Goal: Task Accomplishment & Management: Use online tool/utility

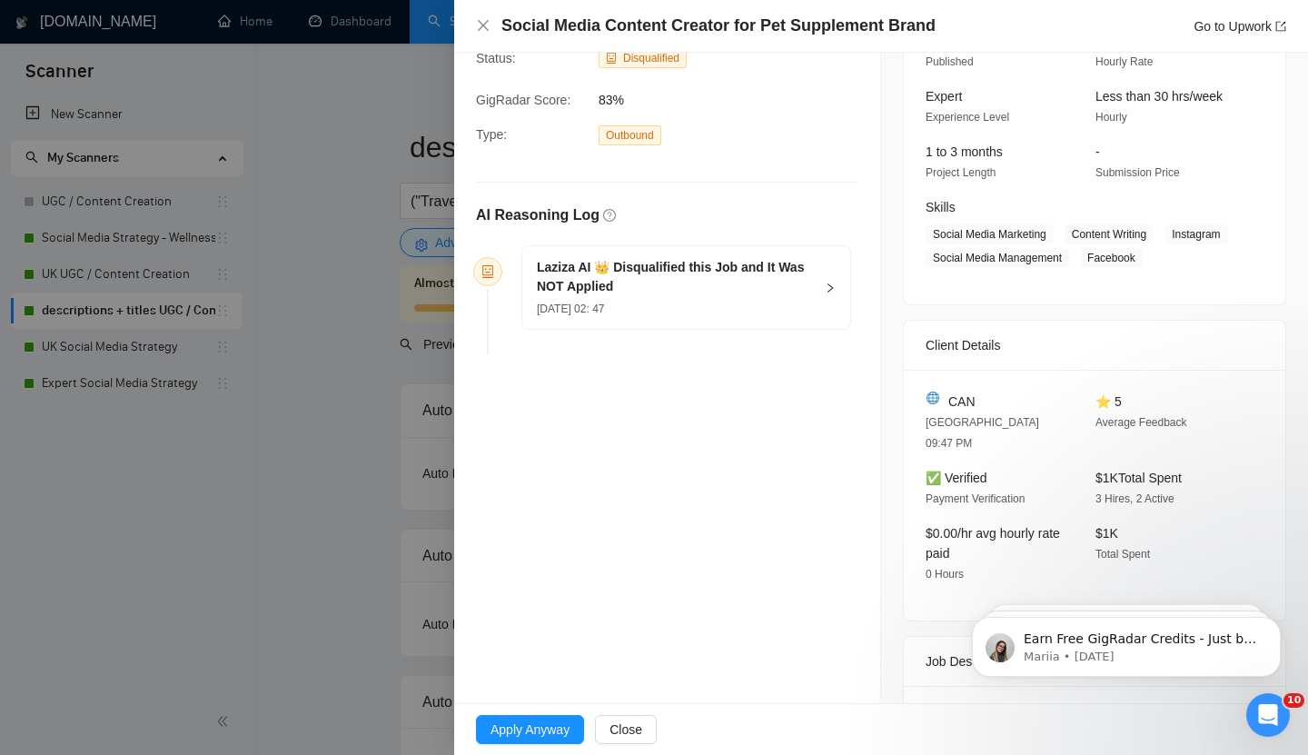
scroll to position [79, 0]
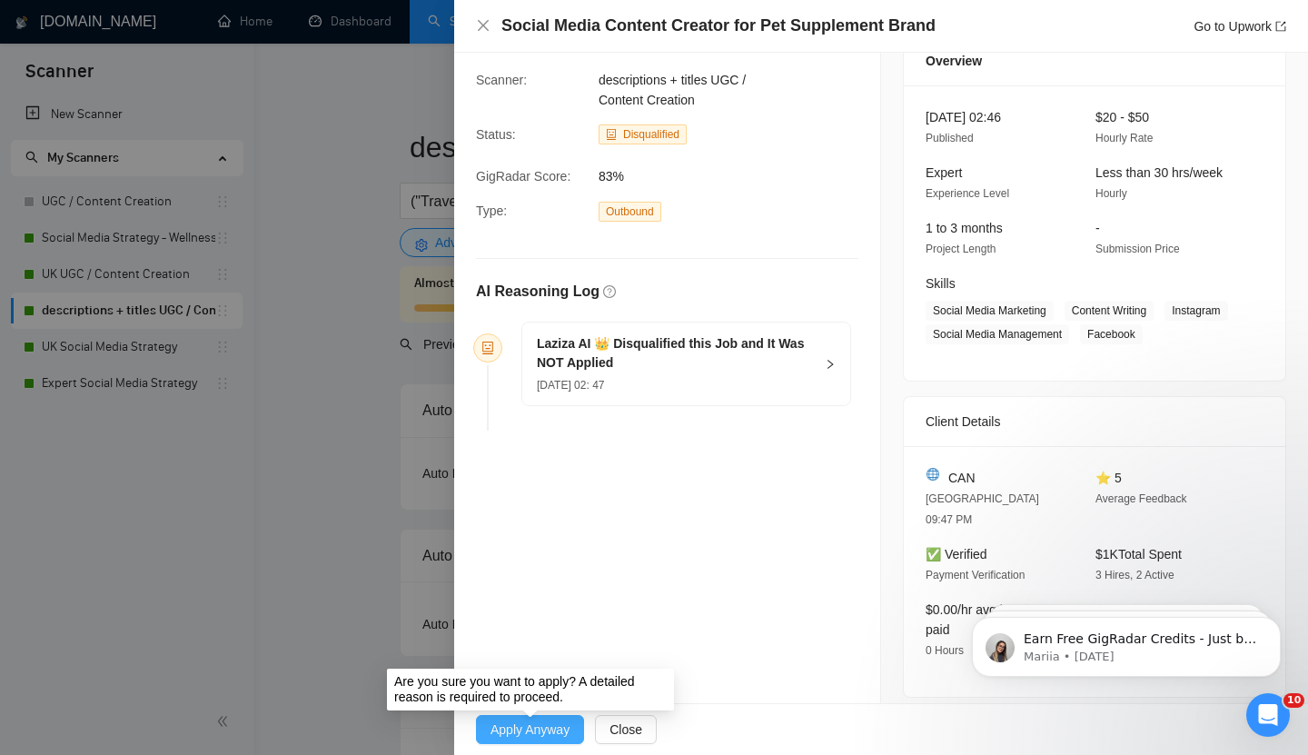
click at [528, 678] on span "Apply Anyway" at bounding box center [529, 729] width 79 height 20
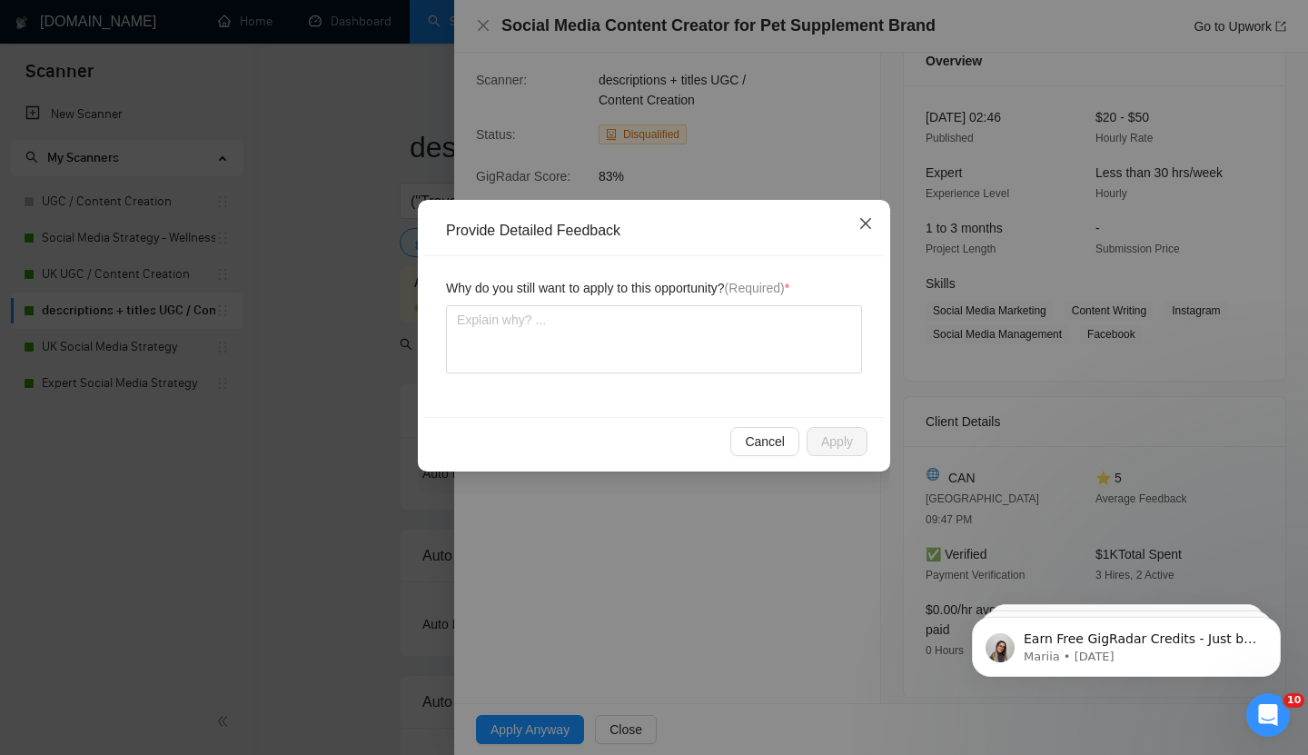
click at [875, 212] on span "Close" at bounding box center [865, 224] width 49 height 49
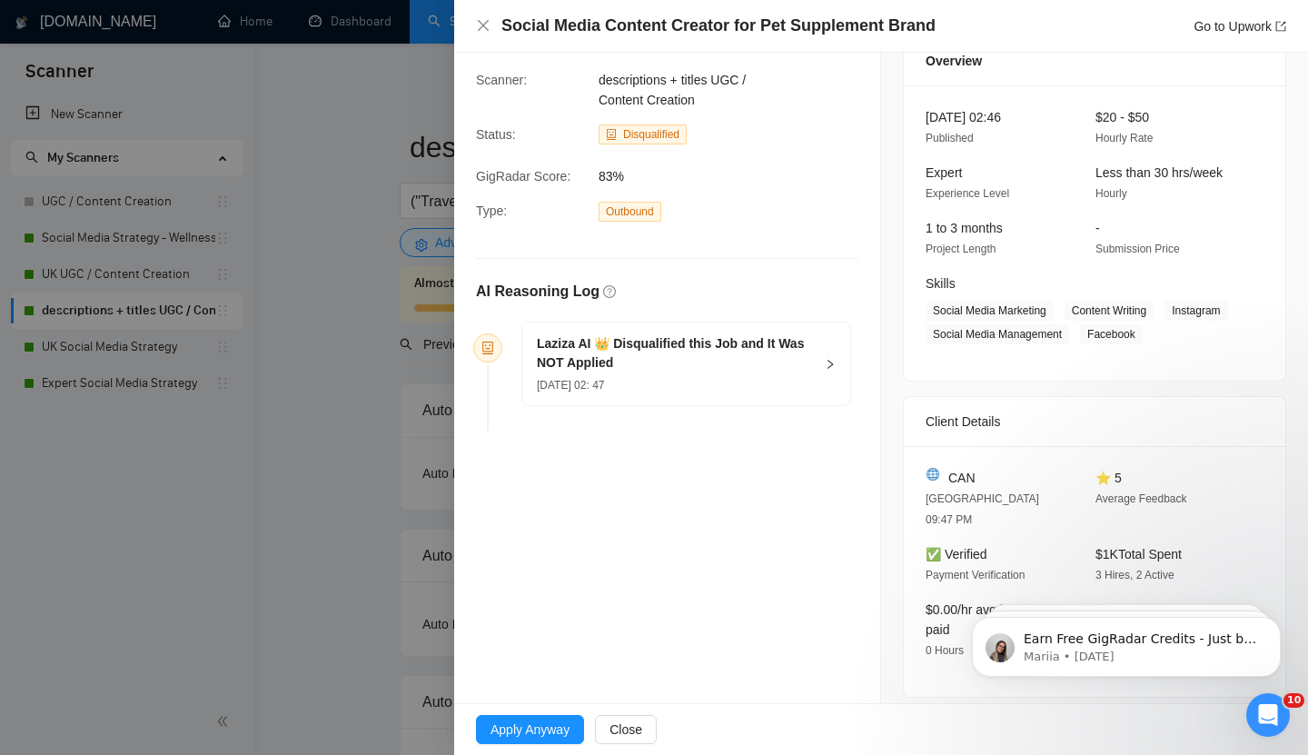
scroll to position [0, 0]
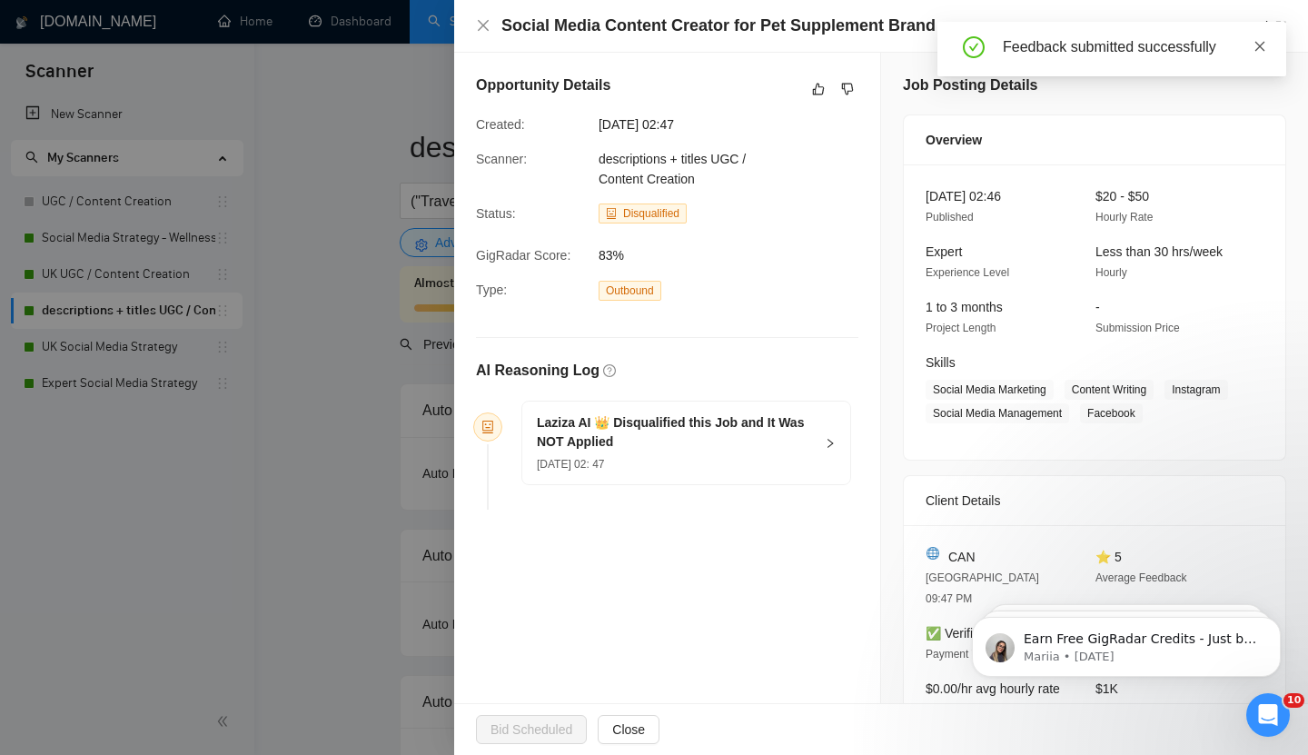
click at [1176, 46] on icon "close" at bounding box center [1259, 46] width 13 height 13
click at [1176, 25] on link "Go to Upwork" at bounding box center [1239, 26] width 93 height 15
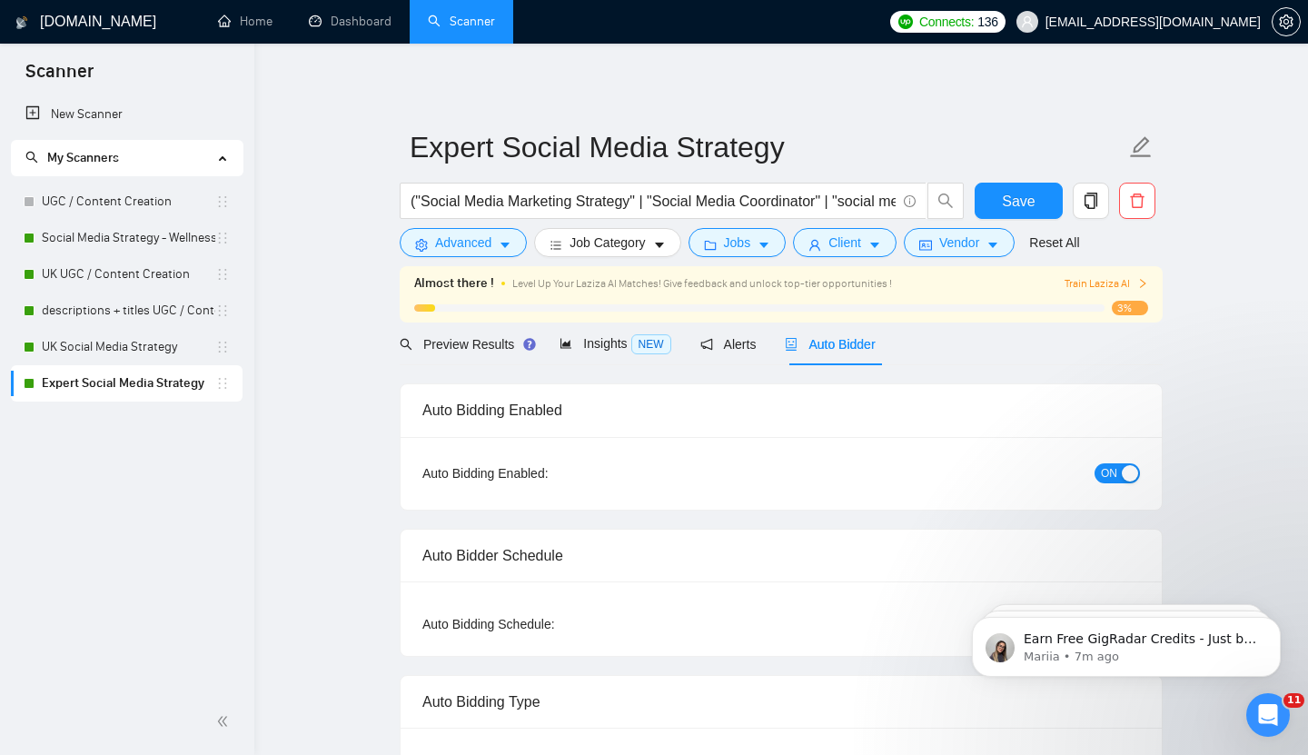
drag, startPoint x: 0, startPoint y: 0, endPoint x: 120, endPoint y: 384, distance: 402.4
click at [120, 384] on link "Expert Social Media Strategy" at bounding box center [128, 383] width 173 height 36
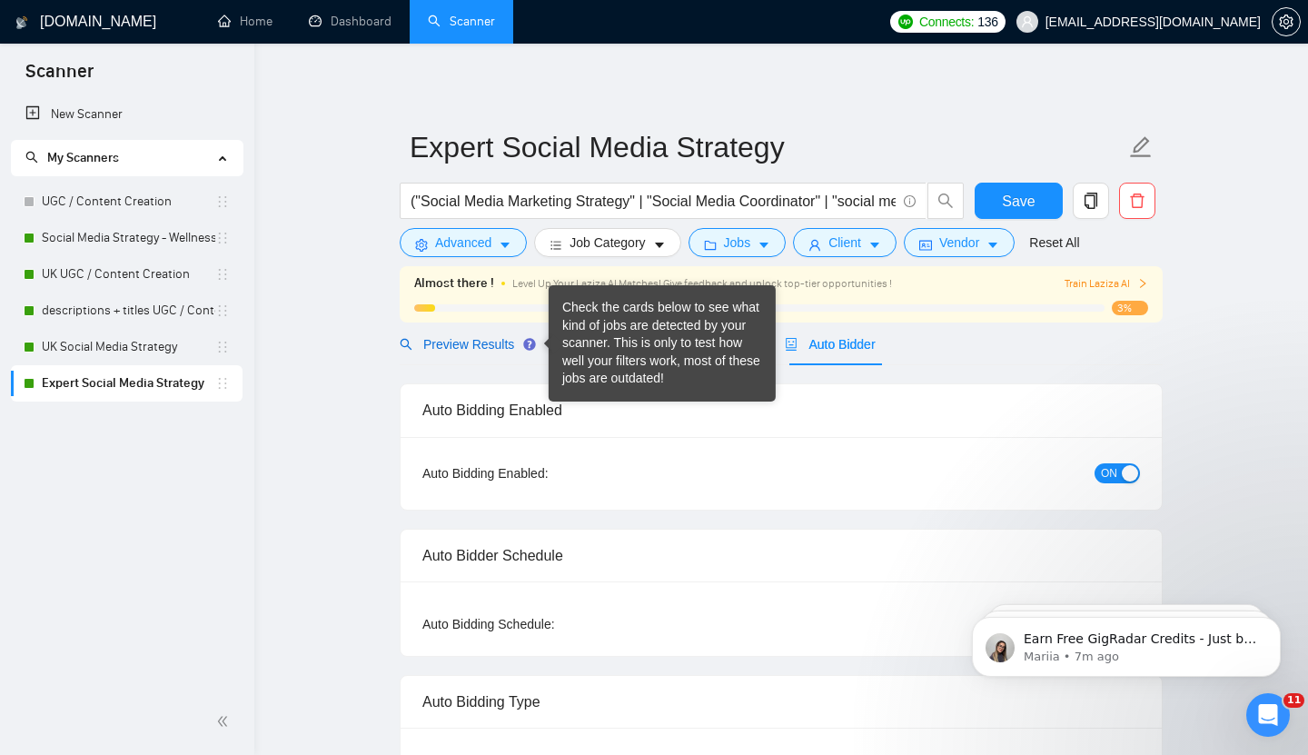
click at [514, 344] on span "Preview Results" at bounding box center [465, 344] width 131 height 15
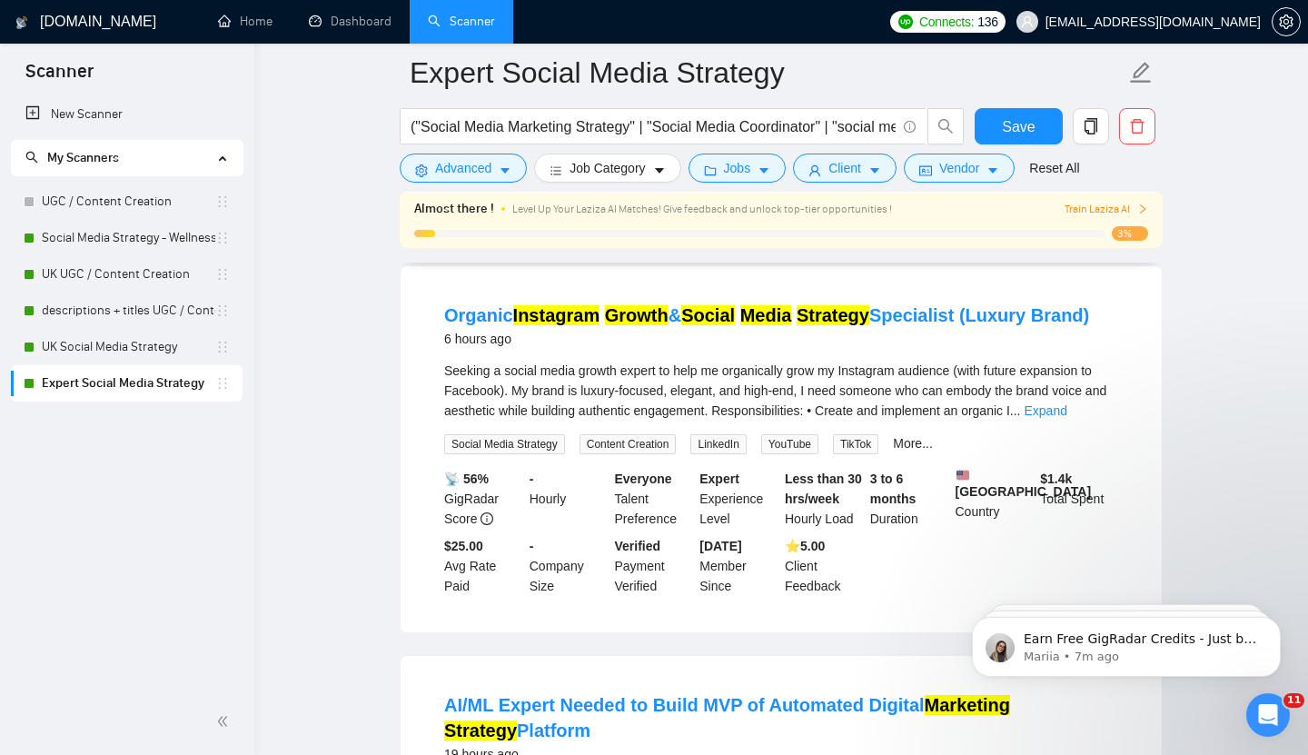
scroll to position [170, 0]
click at [1067, 412] on link "Expand" at bounding box center [1045, 411] width 43 height 15
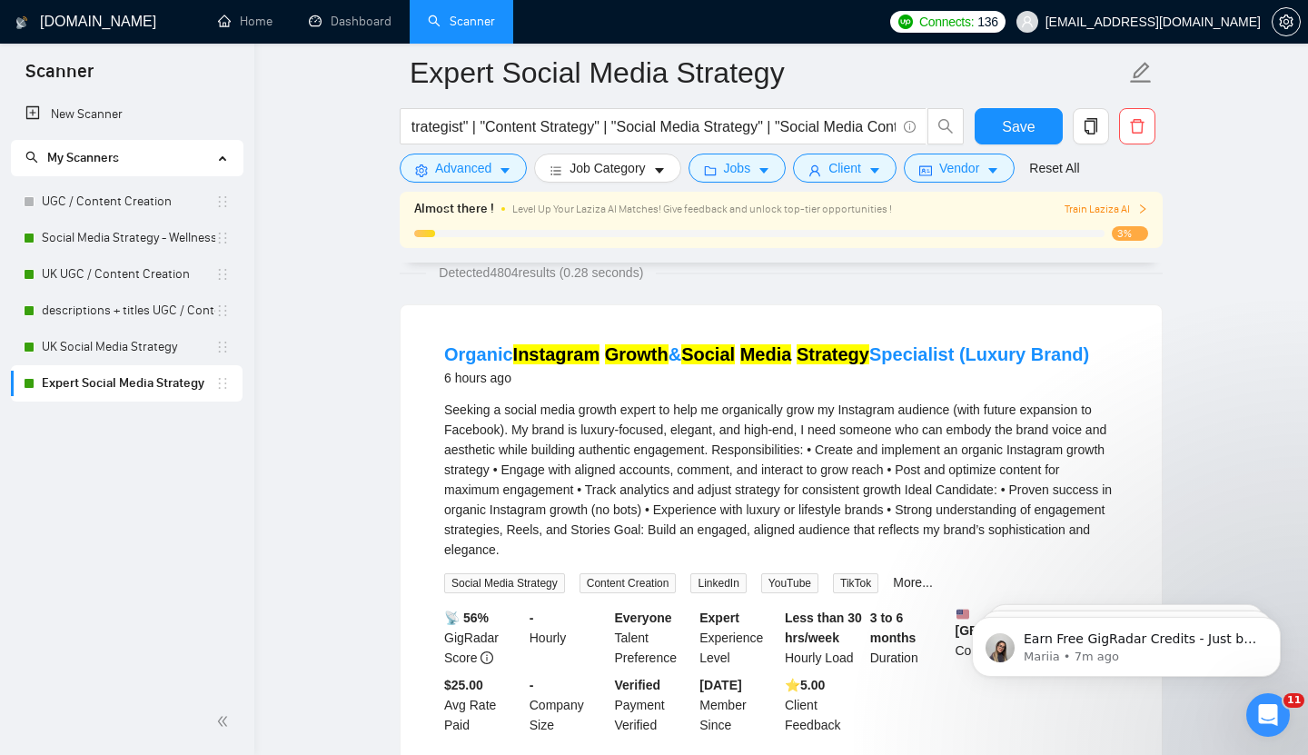
scroll to position [129, 0]
